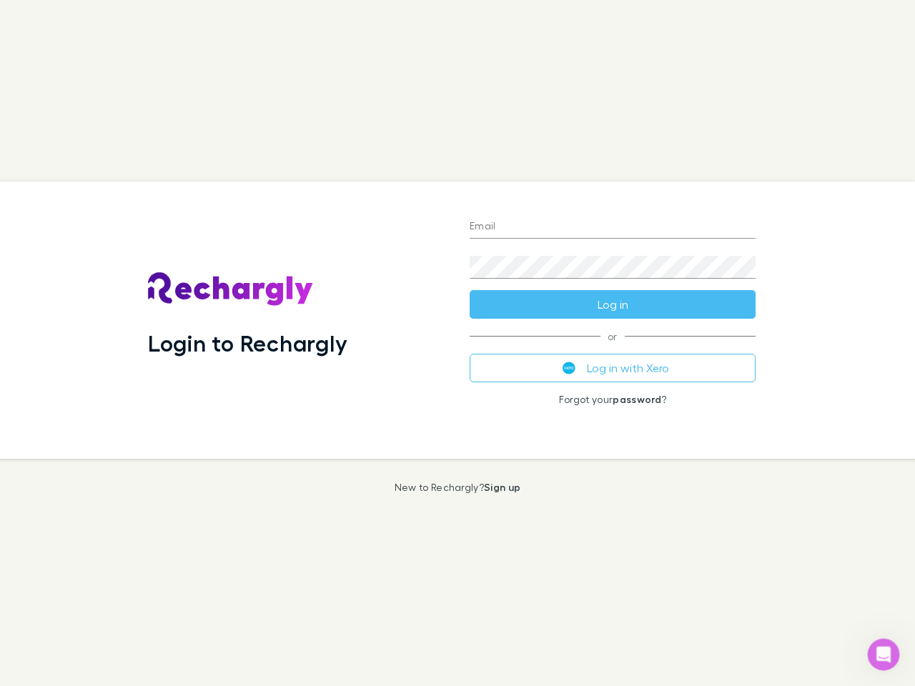
click at [457, 343] on div "Login to Rechargly" at bounding box center [298, 320] width 322 height 277
click at [613, 227] on input "Email" at bounding box center [613, 227] width 286 height 23
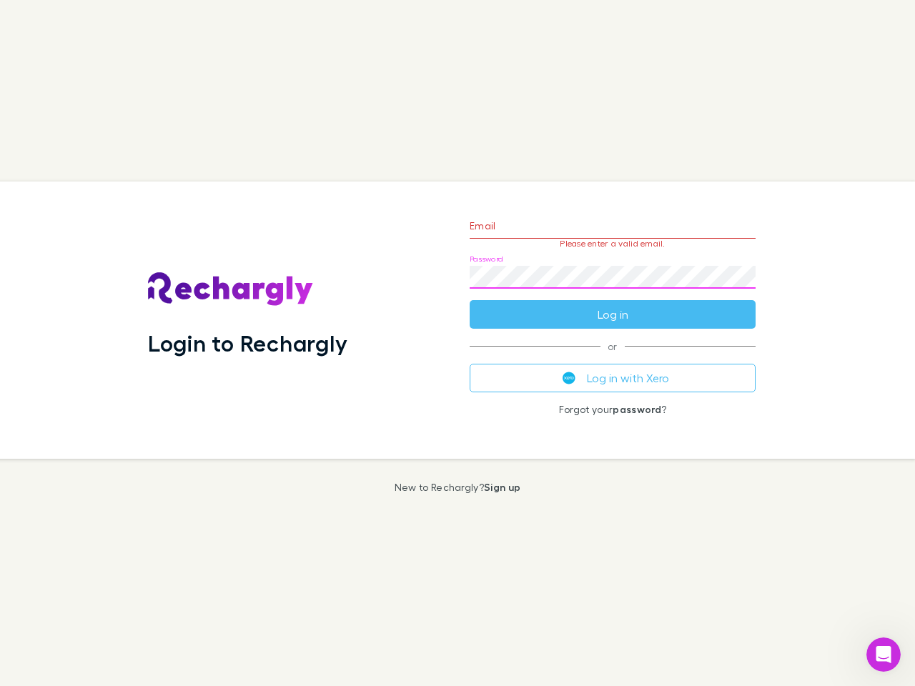
click at [613, 305] on form "Email Please enter a valid email. Password Log in" at bounding box center [613, 266] width 286 height 124
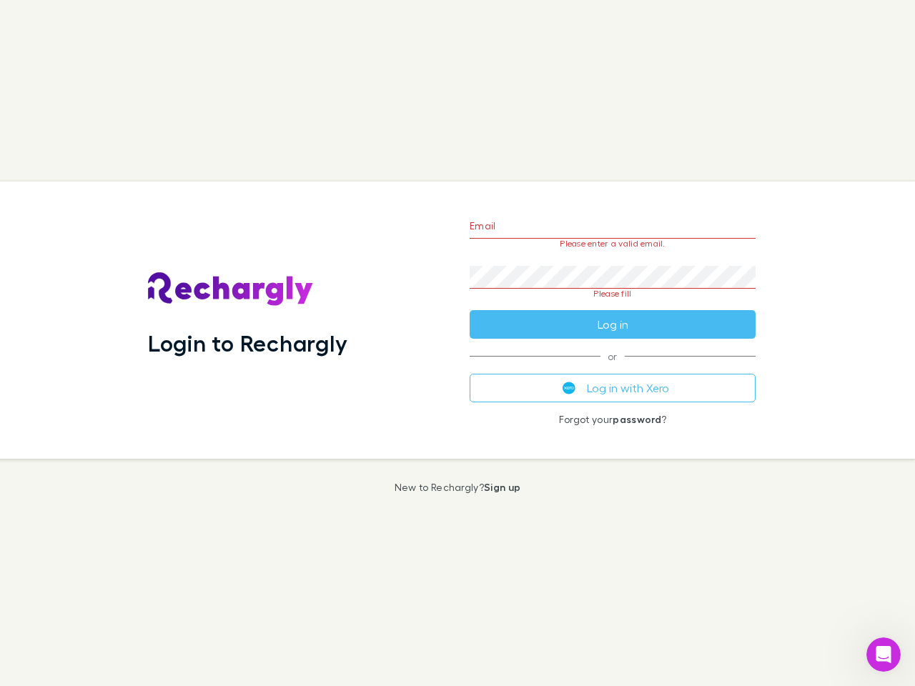
click at [613, 368] on div "Email Please enter a valid email. Password Please fill Log in or Log in with Xe…" at bounding box center [612, 320] width 309 height 277
click at [884, 655] on icon "Open Intercom Messenger" at bounding box center [884, 655] width 24 height 24
